Goal: Find specific page/section: Find specific page/section

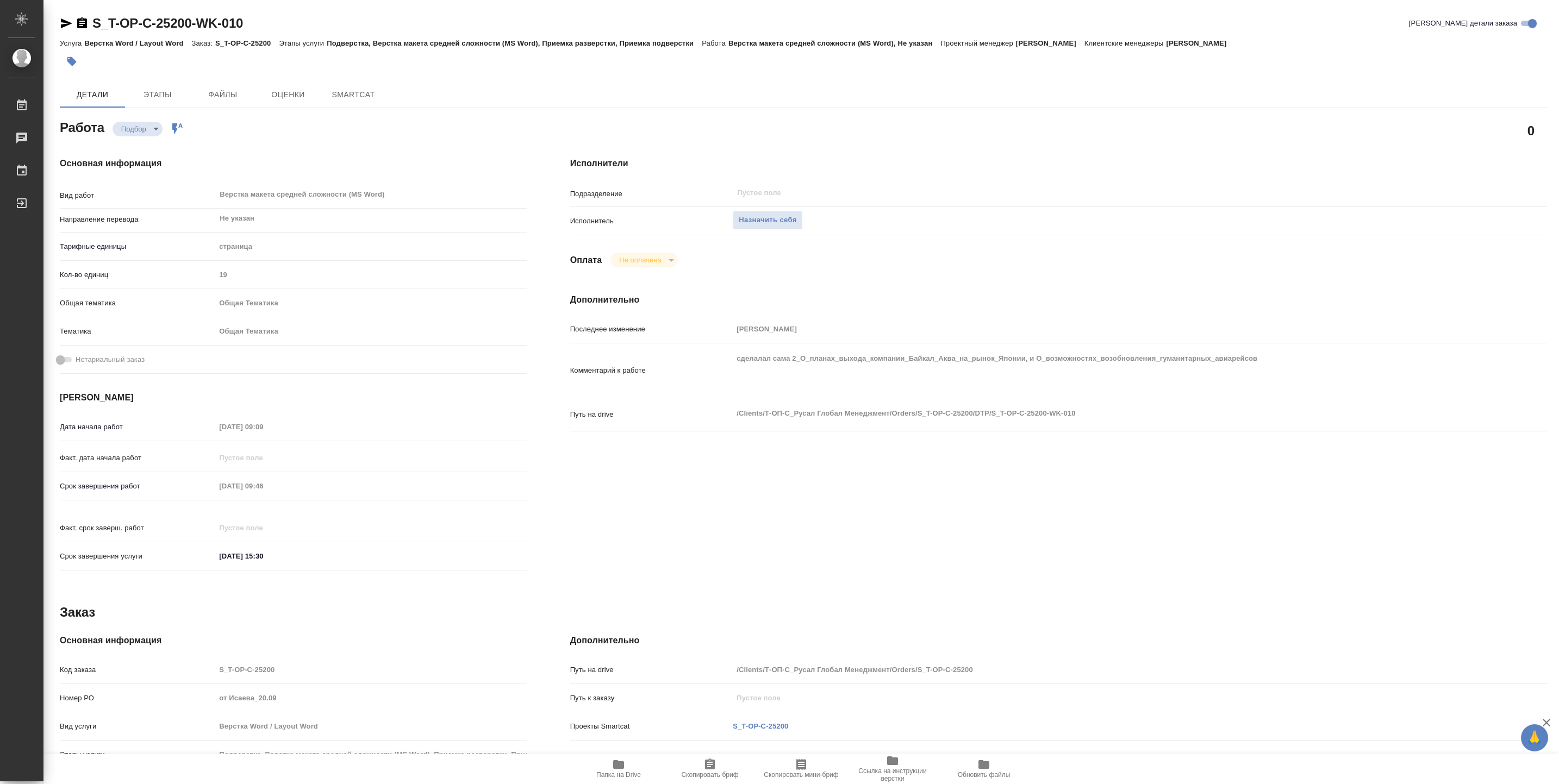
type textarea "x"
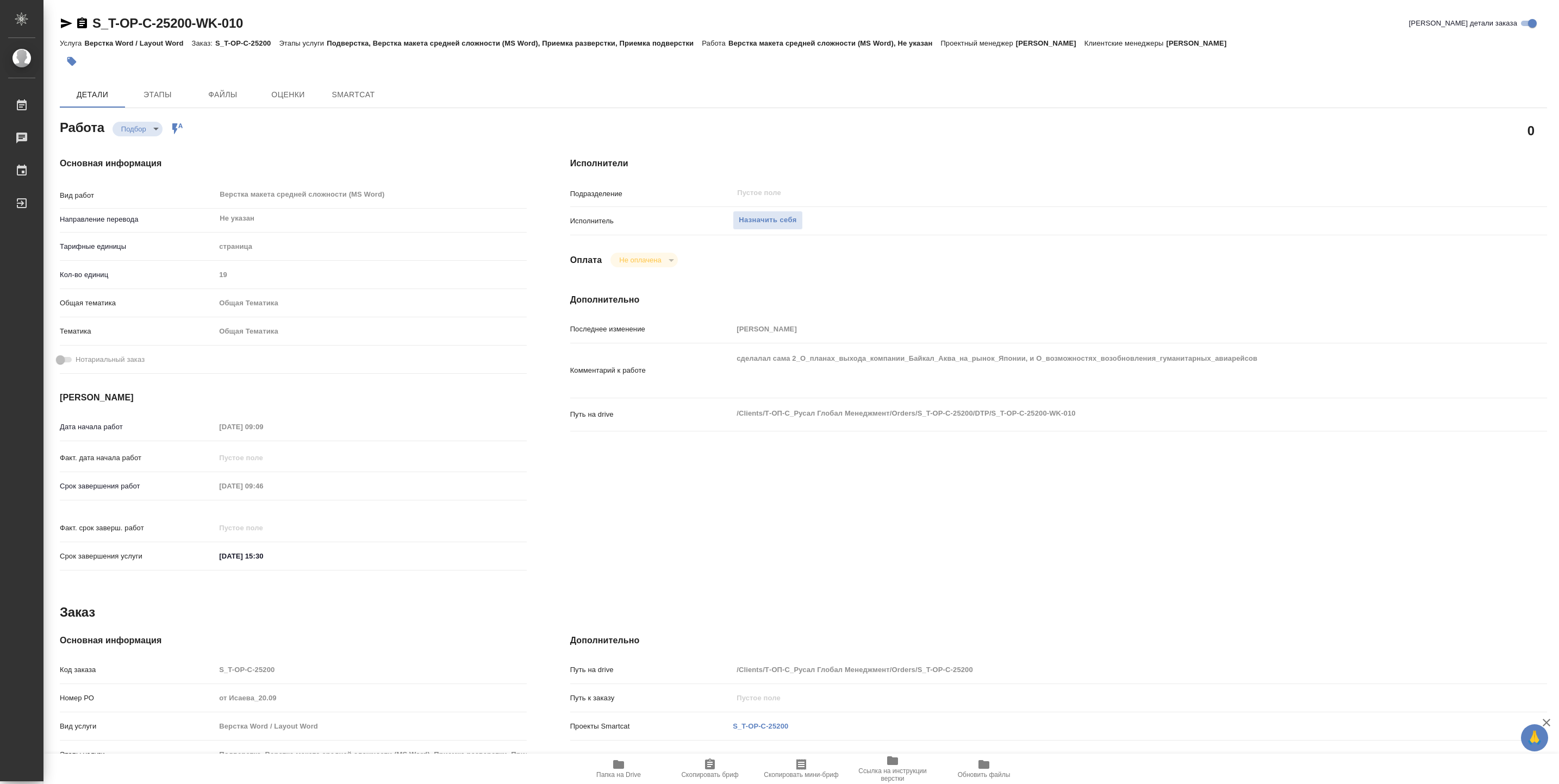
type textarea "x"
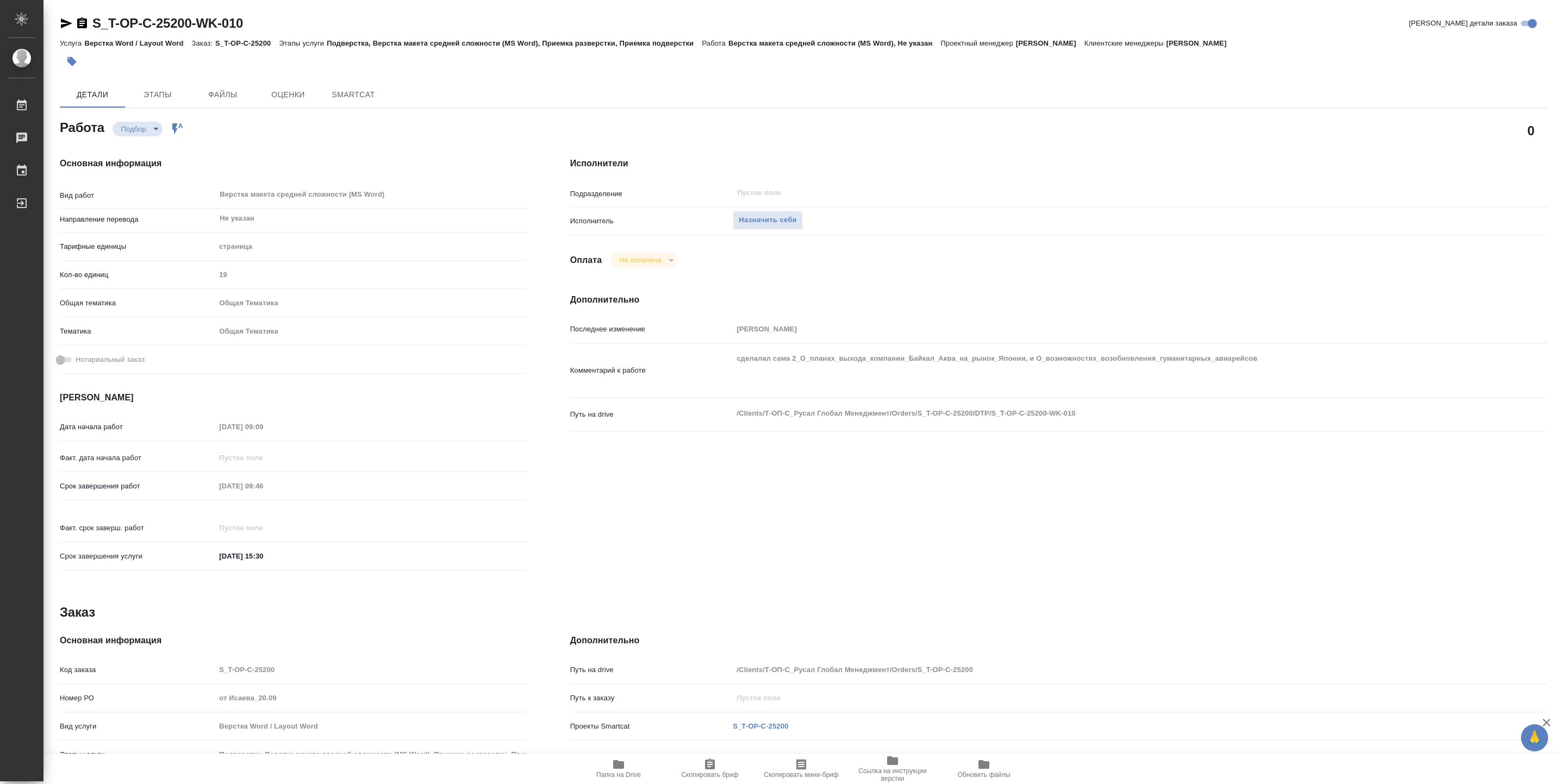
type textarea "x"
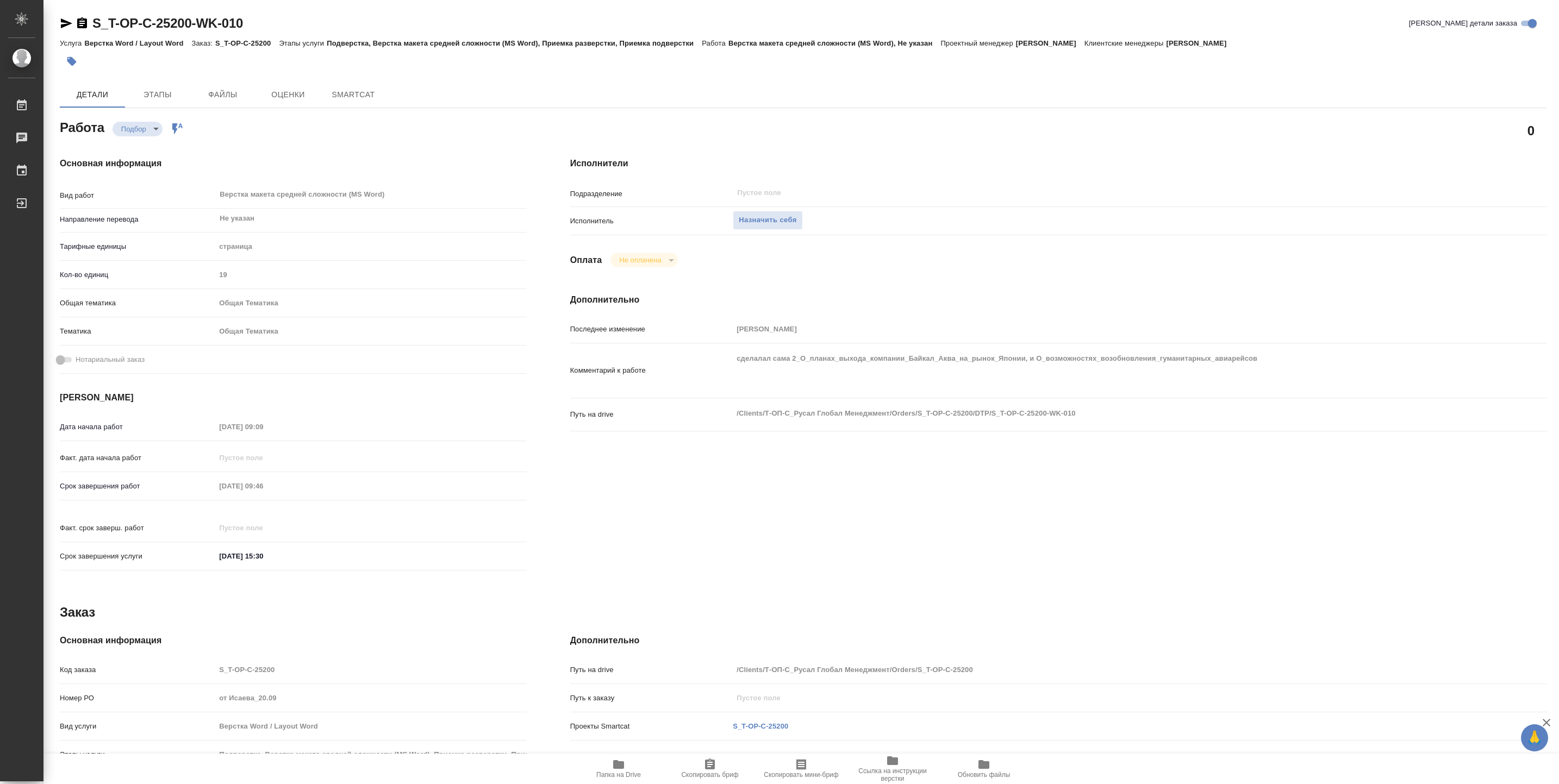
type textarea "x"
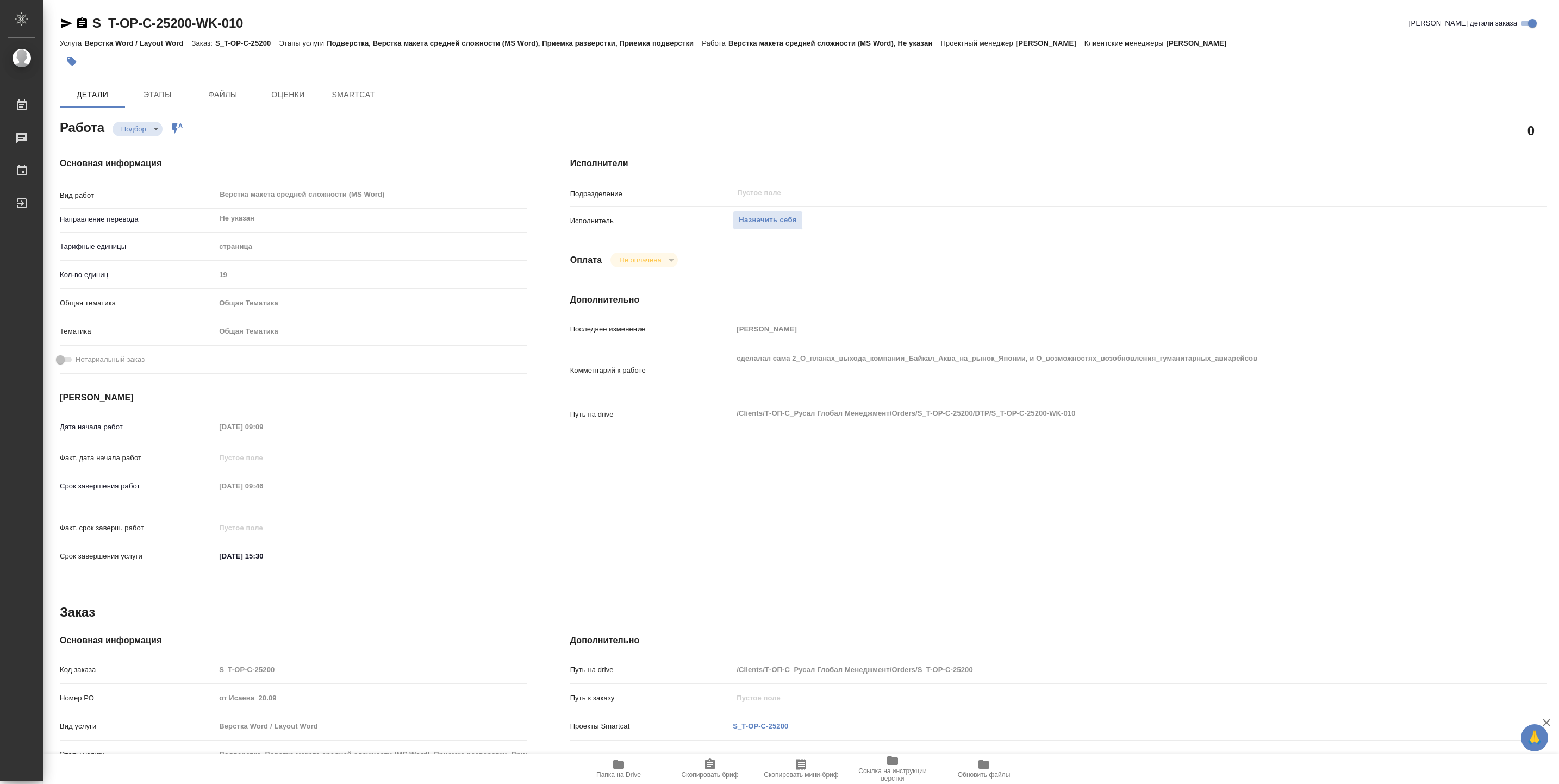
type textarea "x"
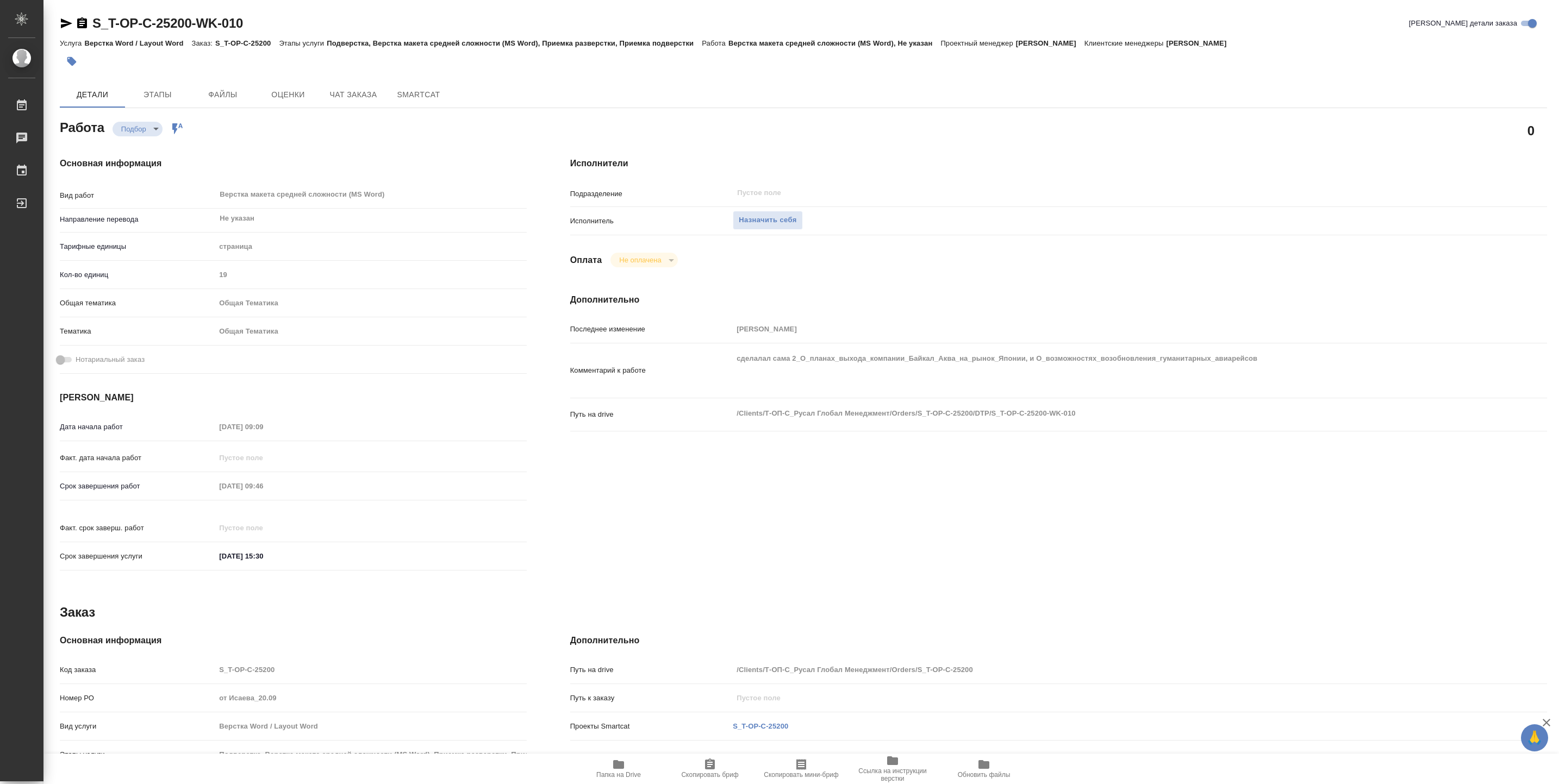
type textarea "x"
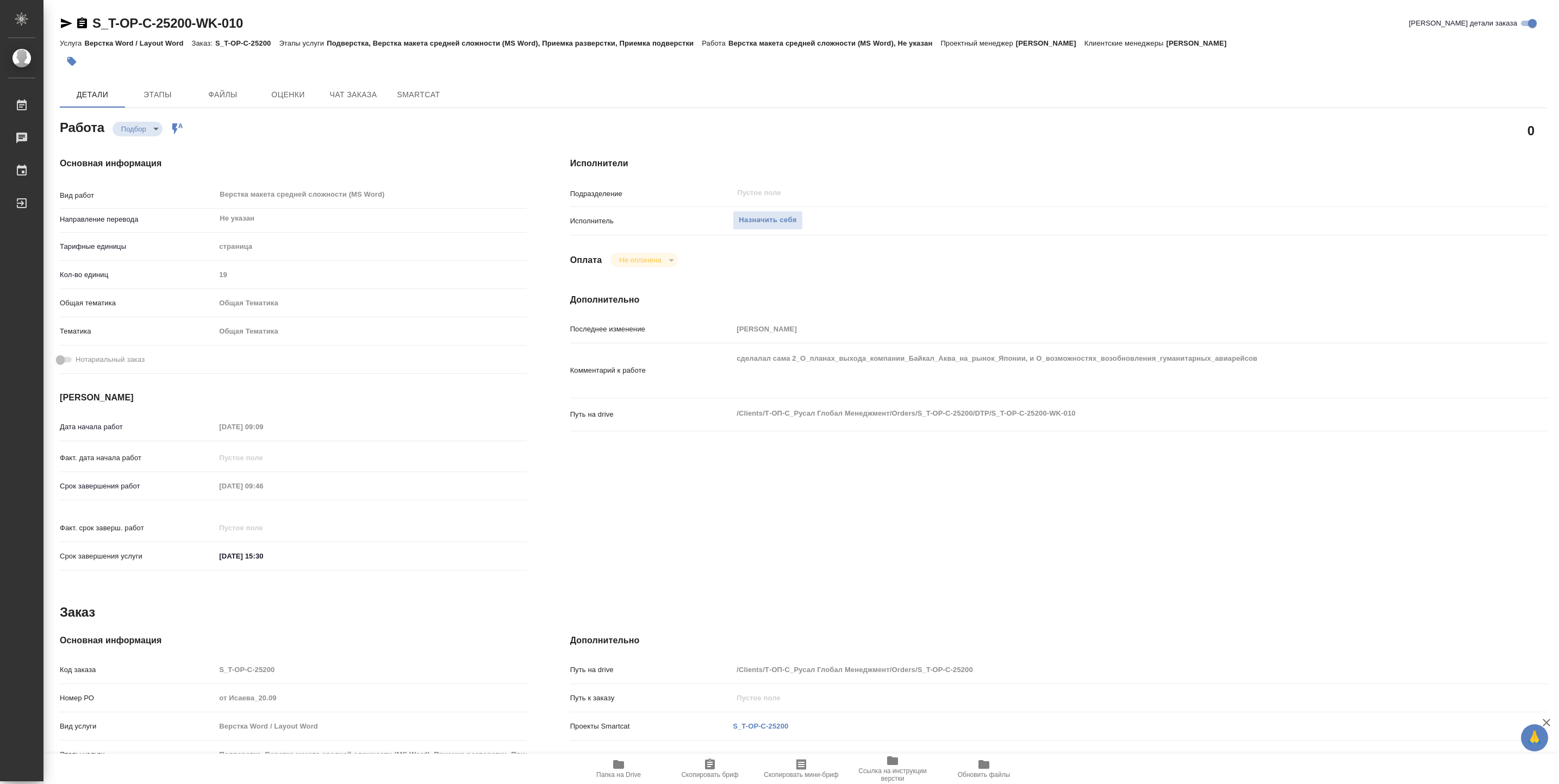
type textarea "x"
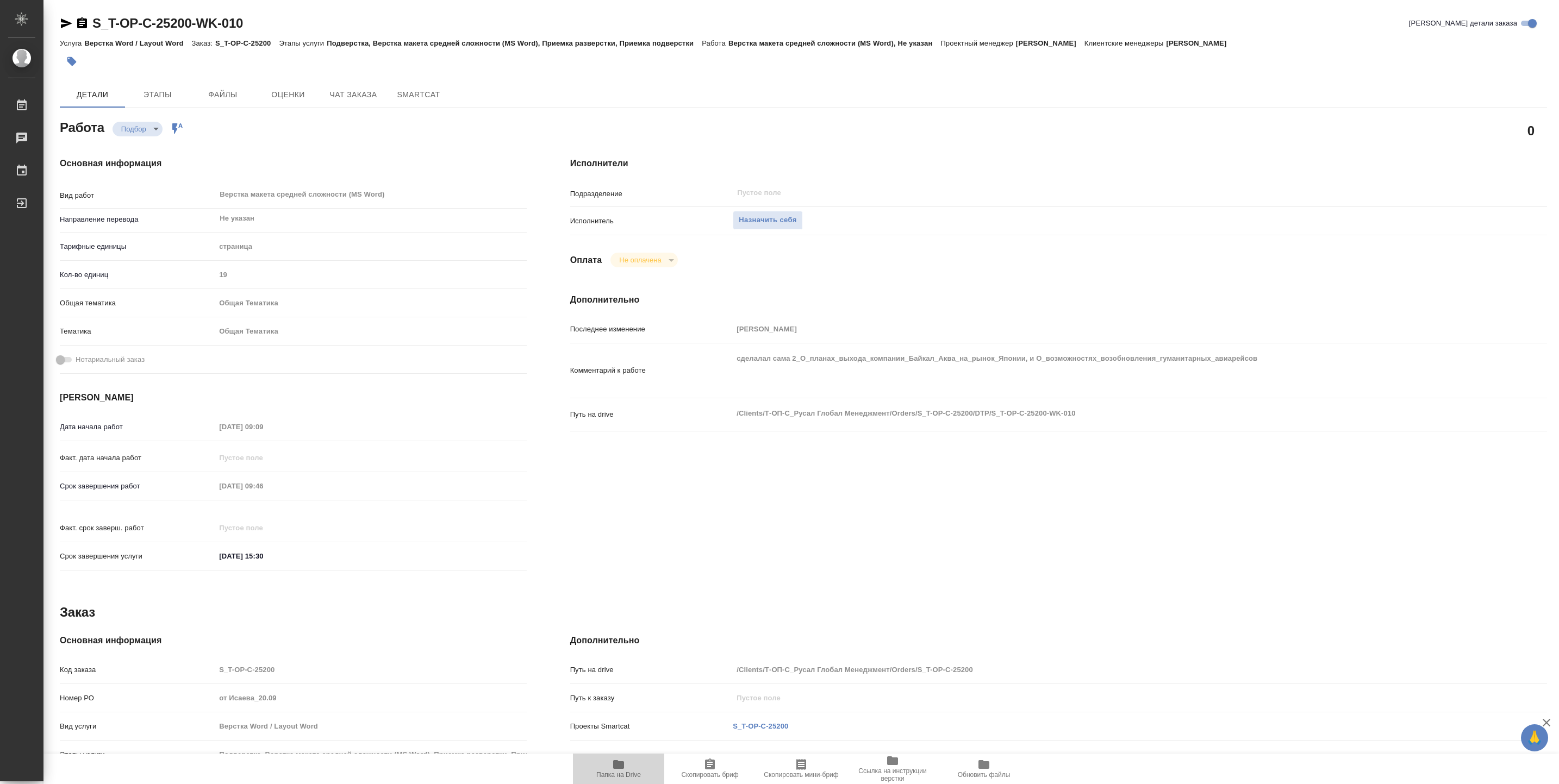
click at [611, 766] on span "Папка на Drive" at bounding box center [618, 768] width 78 height 21
